Goal: Information Seeking & Learning: Check status

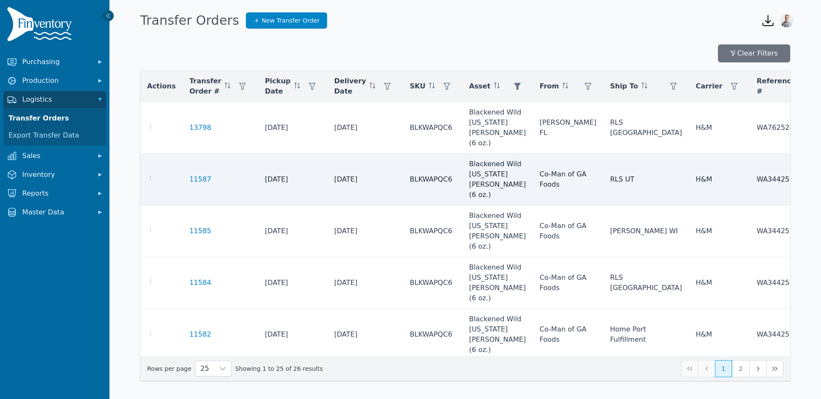
scroll to position [0, 188]
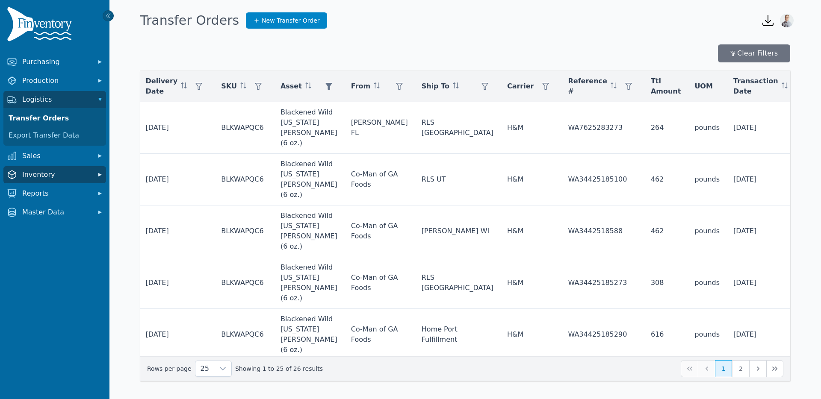
click at [31, 179] on button "Inventory" at bounding box center [54, 174] width 103 height 17
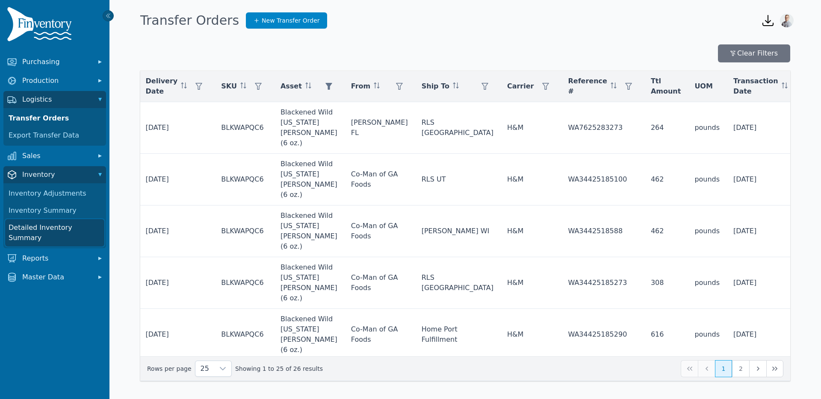
click at [41, 229] on link "Detailed Inventory Summary" at bounding box center [54, 232] width 99 height 27
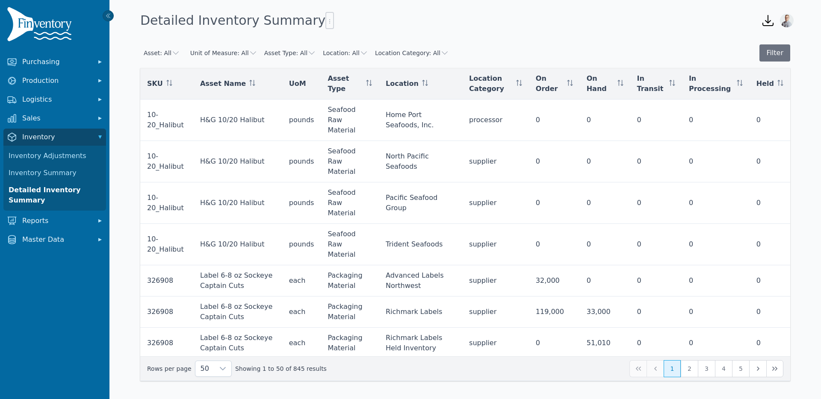
click at [345, 51] on button "Location: All" at bounding box center [345, 53] width 45 height 9
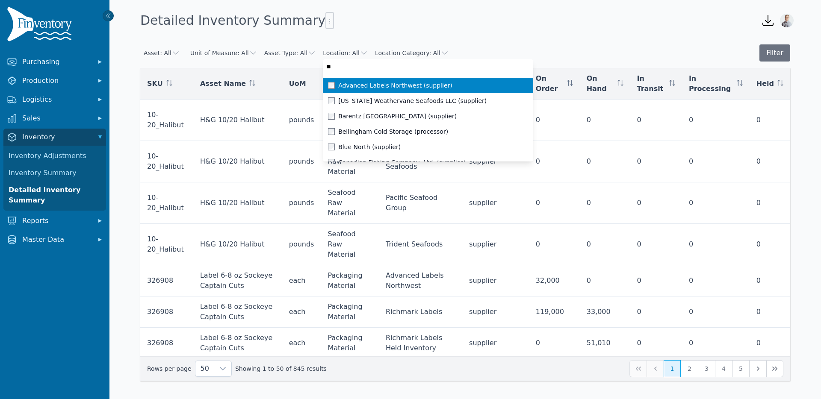
type input "***"
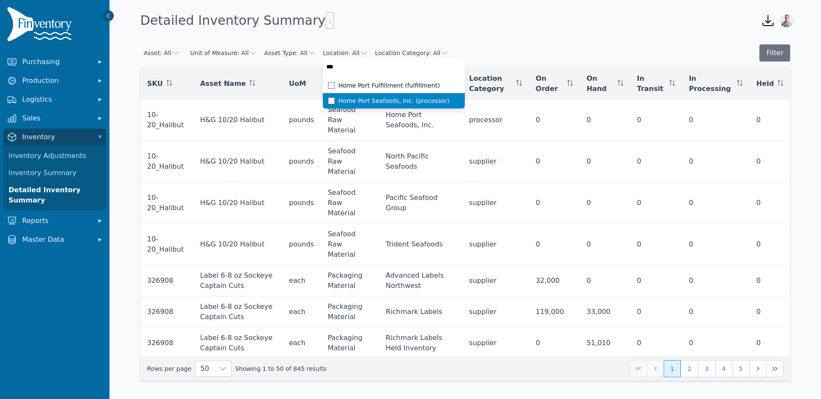
click at [353, 97] on span "Home Port Seafoods, Inc. (processor)" at bounding box center [393, 101] width 111 height 9
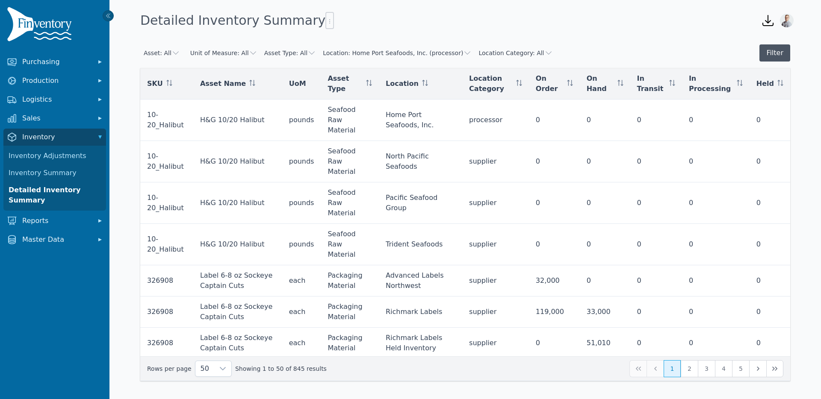
click at [780, 50] on button "Filter" at bounding box center [774, 52] width 31 height 17
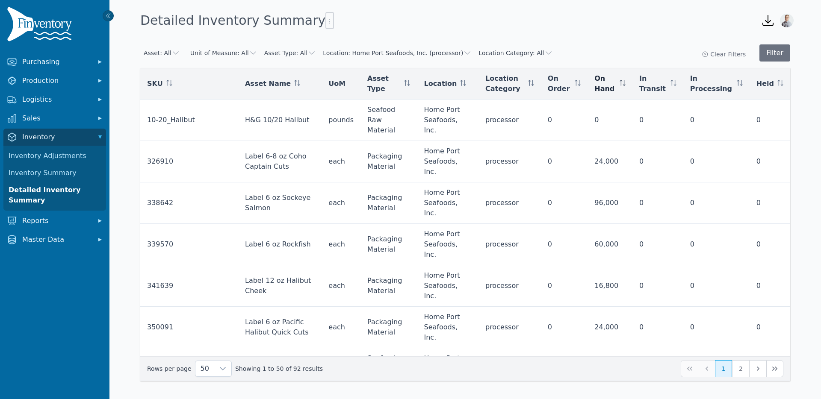
click at [625, 85] on icon at bounding box center [622, 83] width 6 height 6
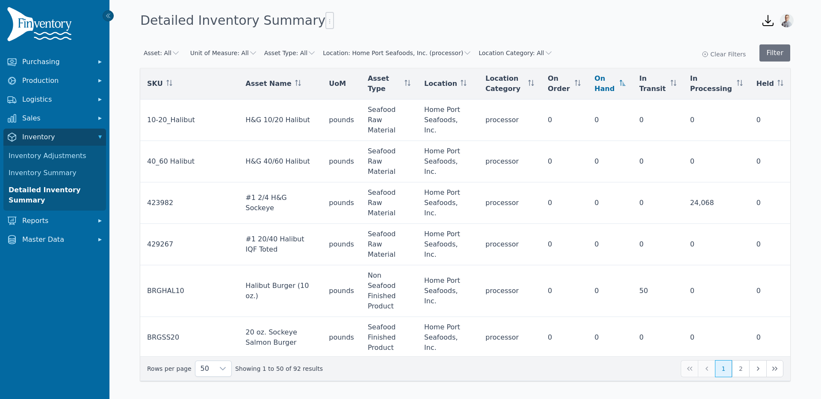
click at [625, 85] on icon at bounding box center [622, 83] width 6 height 6
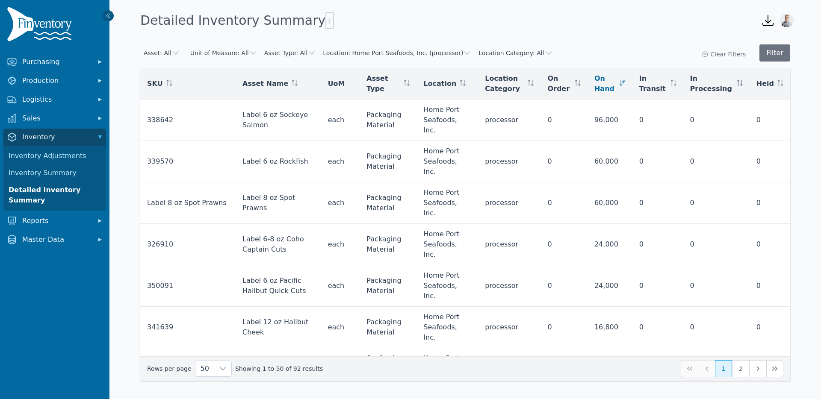
click at [281, 51] on button "Asset Type: All" at bounding box center [290, 53] width 52 height 9
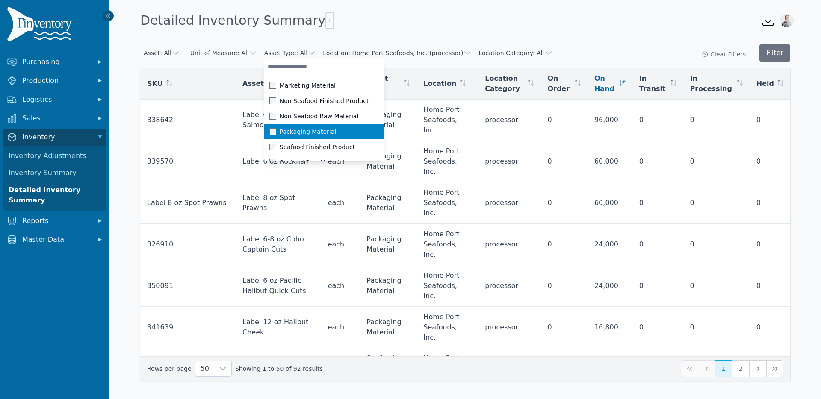
scroll to position [9, 0]
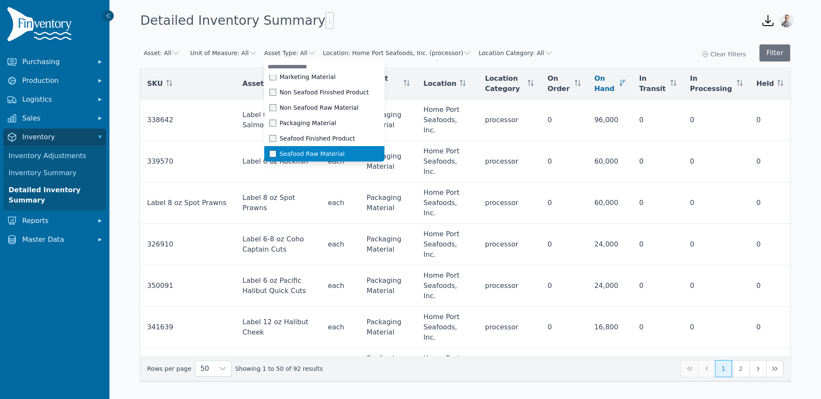
click at [271, 155] on span at bounding box center [274, 153] width 10 height 7
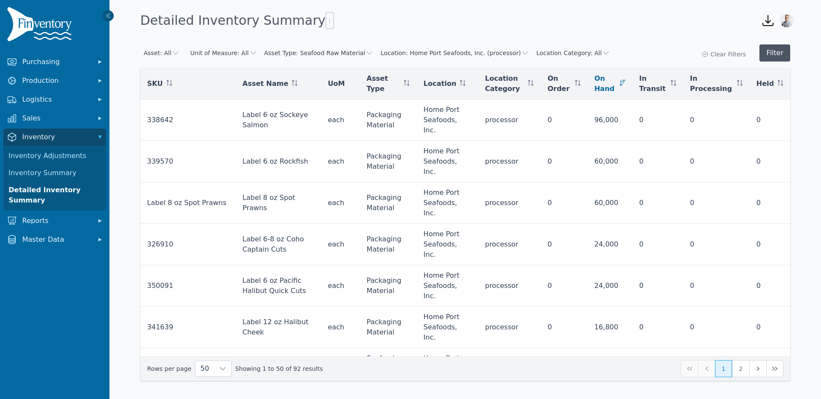
scroll to position [0, 0]
click at [780, 56] on button "Filter" at bounding box center [774, 52] width 31 height 17
